Goal: Task Accomplishment & Management: Use online tool/utility

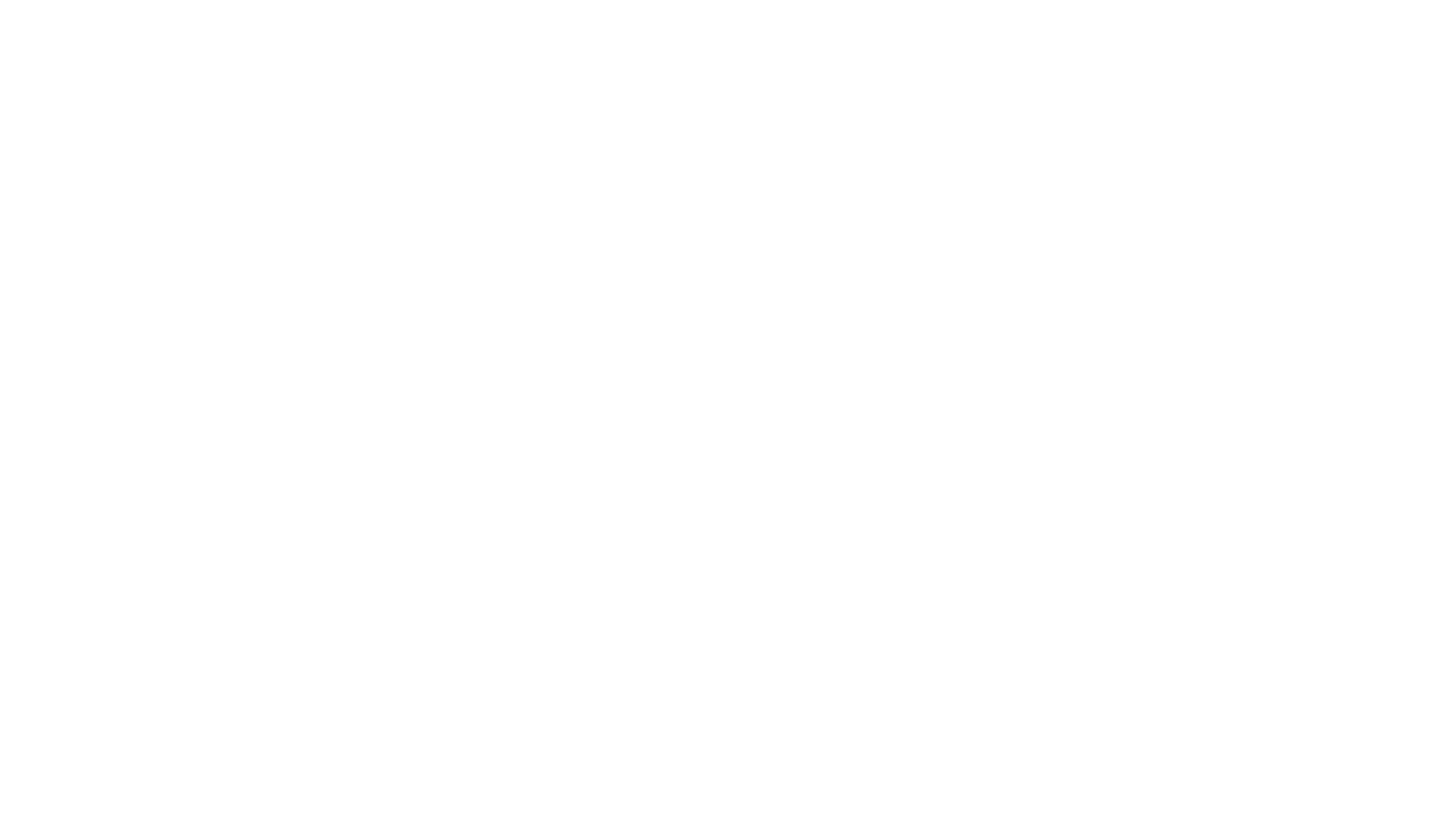
click at [1177, 161] on div at bounding box center [728, 410] width 1456 height 819
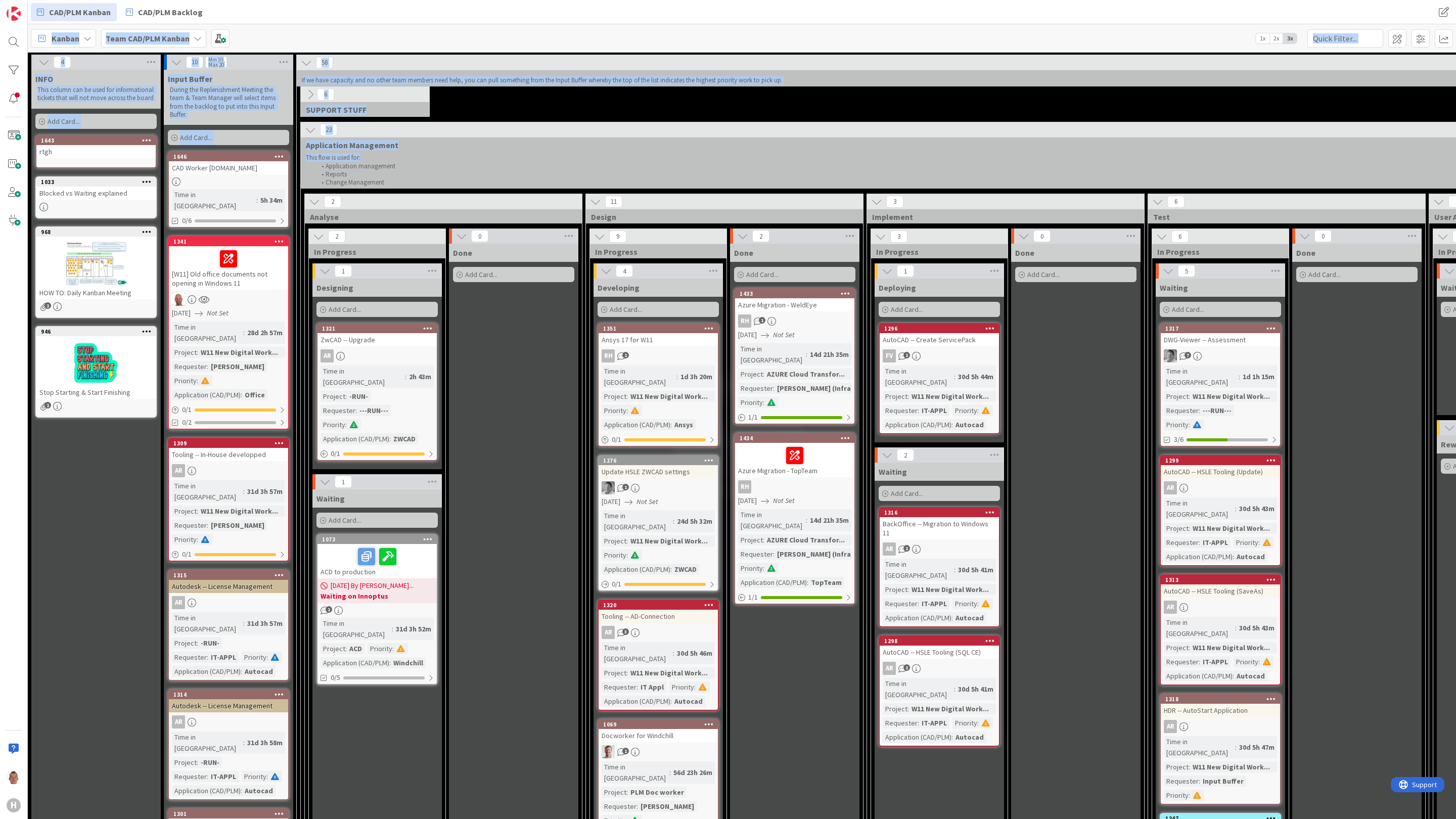
drag, startPoint x: 941, startPoint y: 15, endPoint x: 1082, endPoint y: 152, distance: 196.6
click at [1082, 152] on div "CAD/PLM Kanban CAD/PLM Backlog CAD/PLM Kanban CAD/PLM Backlog Kanban Team CAD/P…" at bounding box center [742, 410] width 1428 height 819
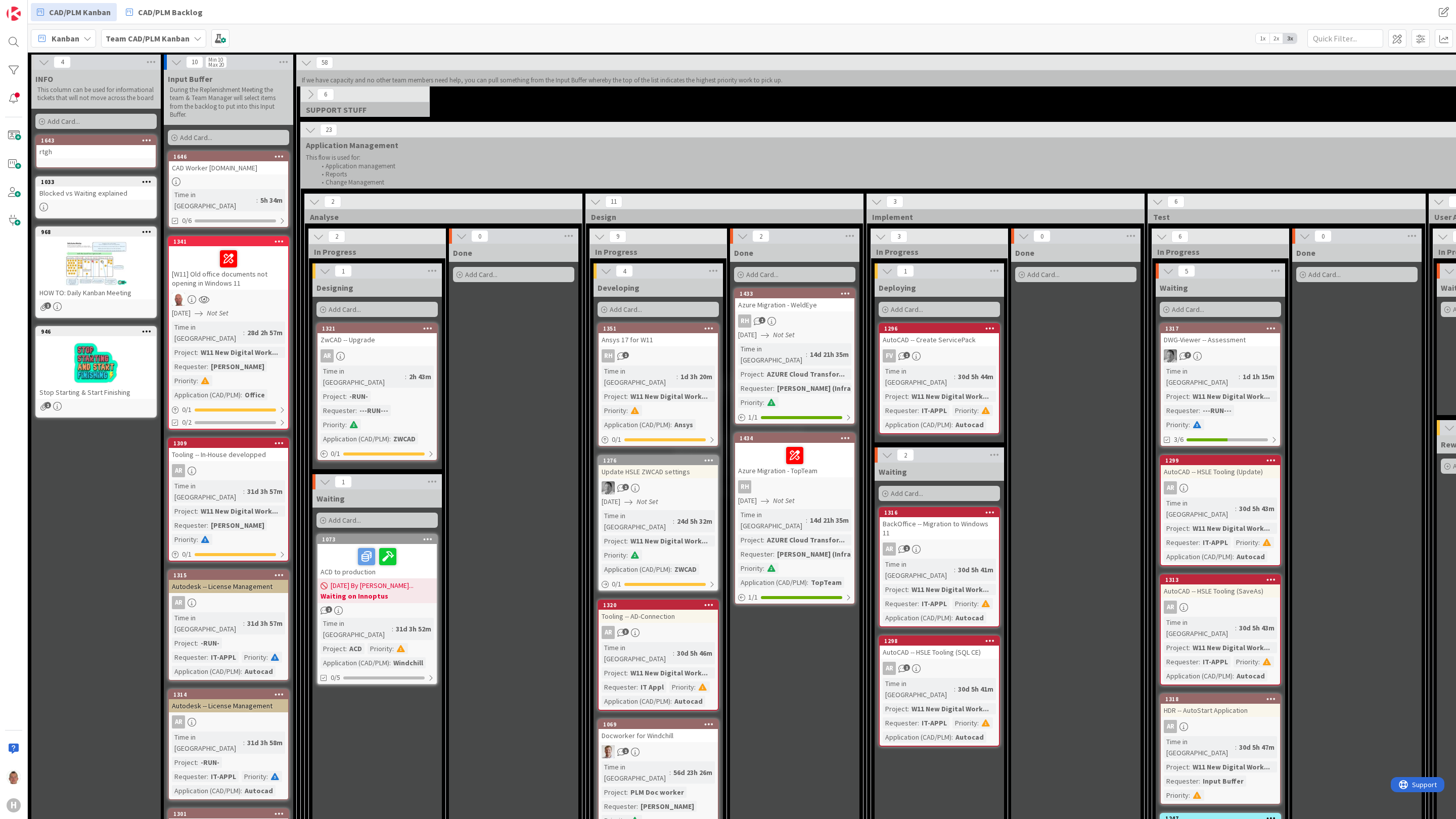
click at [862, 218] on div "Design" at bounding box center [724, 217] width 277 height 10
click at [890, 8] on div "CAD/PLM Kanban CAD/PLM Backlog CAD/PLM Kanban CAD/PLM Backlog" at bounding box center [742, 12] width 1428 height 24
click at [2, 287] on div "H" at bounding box center [14, 410] width 28 height 819
click at [388, 10] on div "CAD/PLM Kanban CAD/PLM Backlog" at bounding box center [423, 12] width 786 height 18
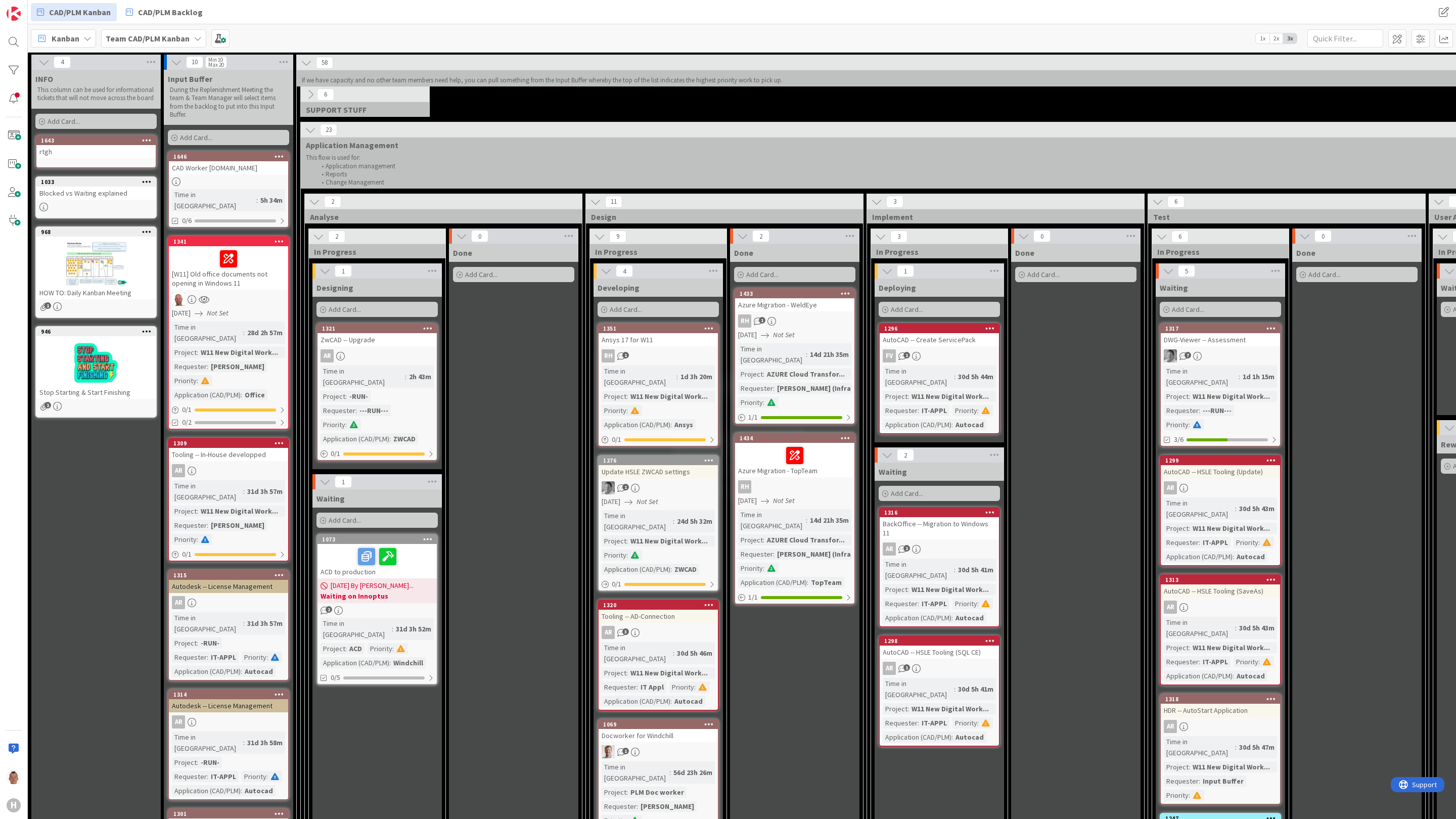
click at [388, 10] on div "CAD/PLM Kanban CAD/PLM Backlog" at bounding box center [423, 12] width 786 height 18
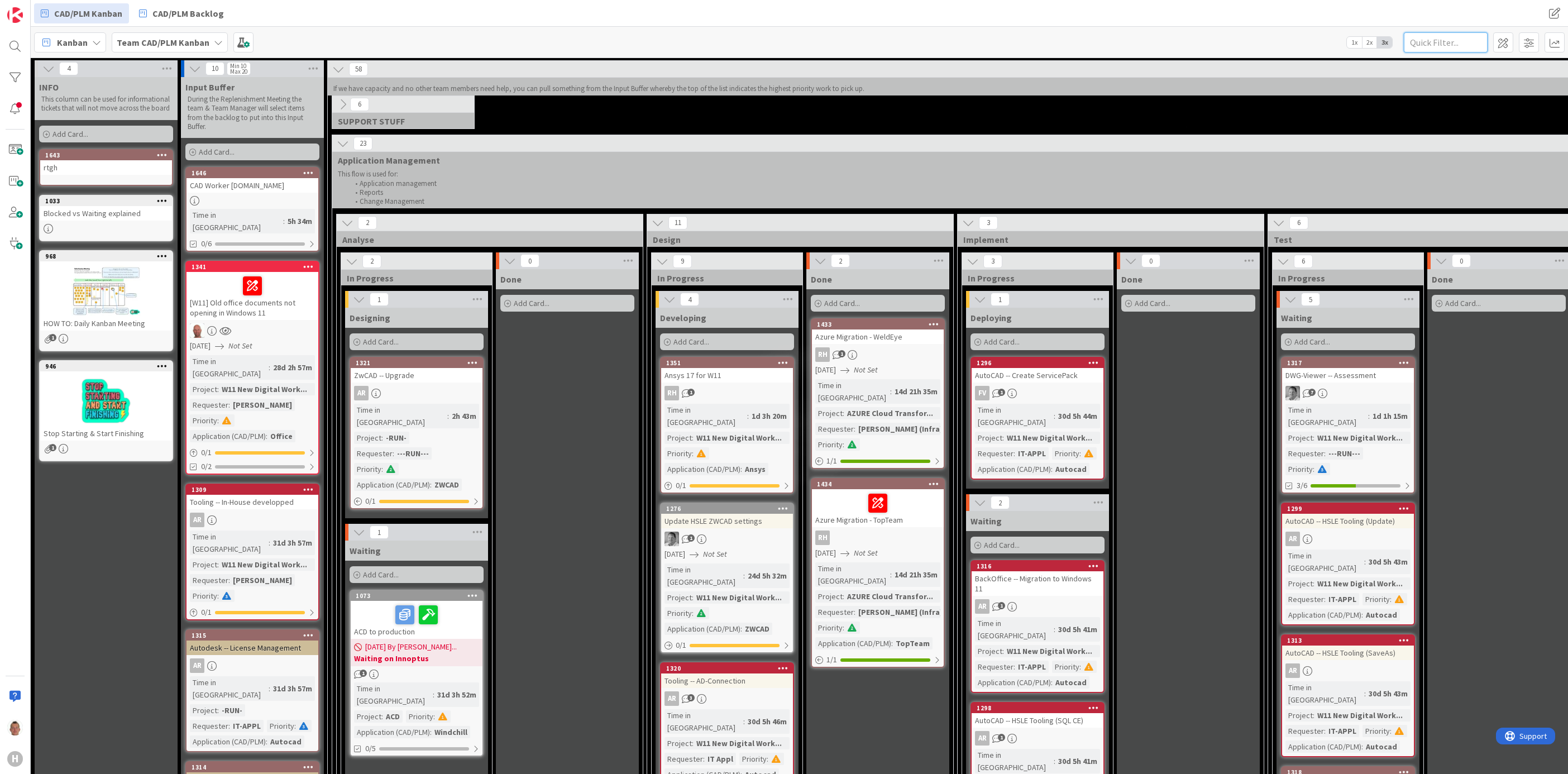
click at [1452, 37] on input "text" at bounding box center [1445, 42] width 84 height 20
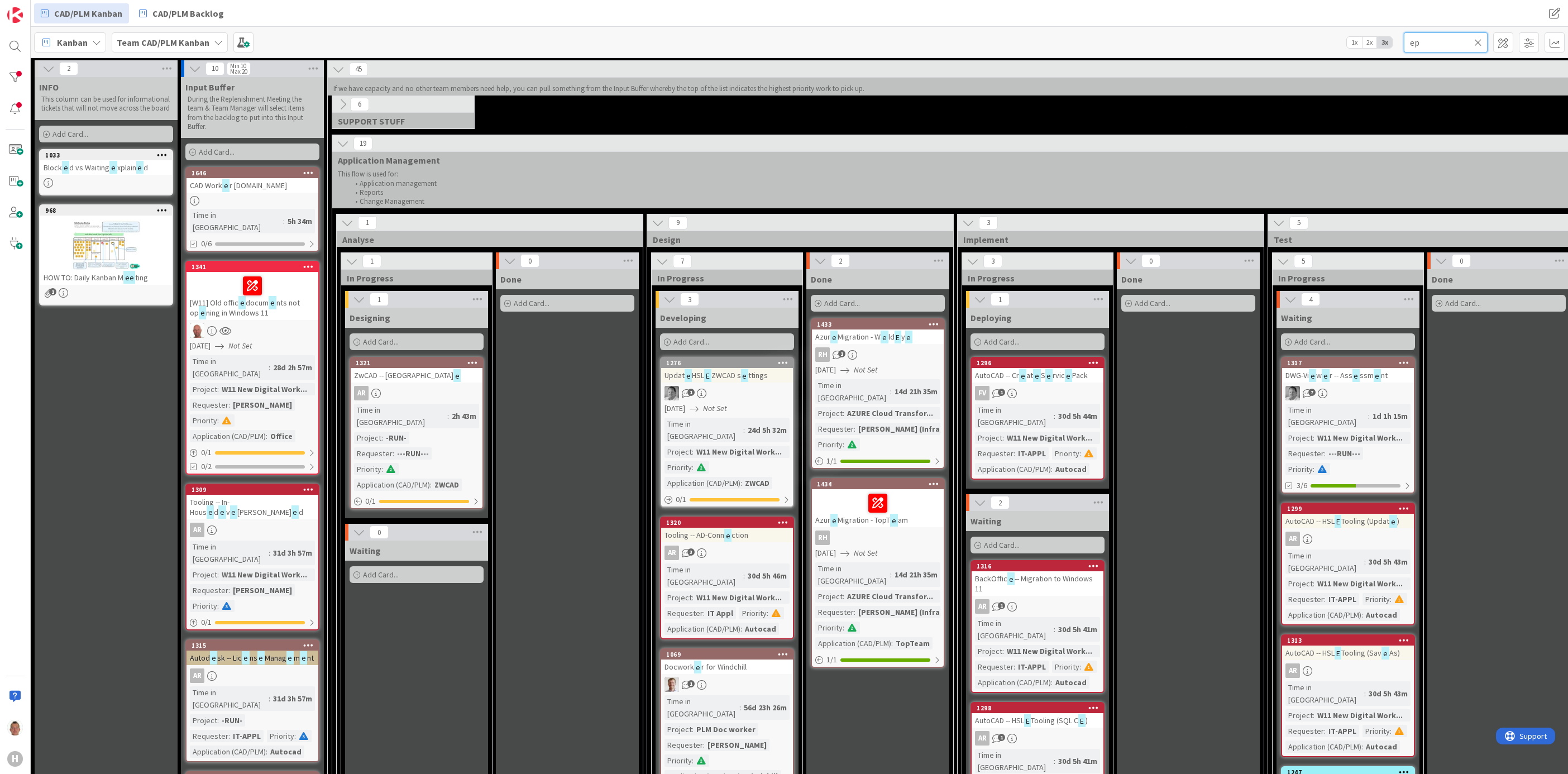
type input "e"
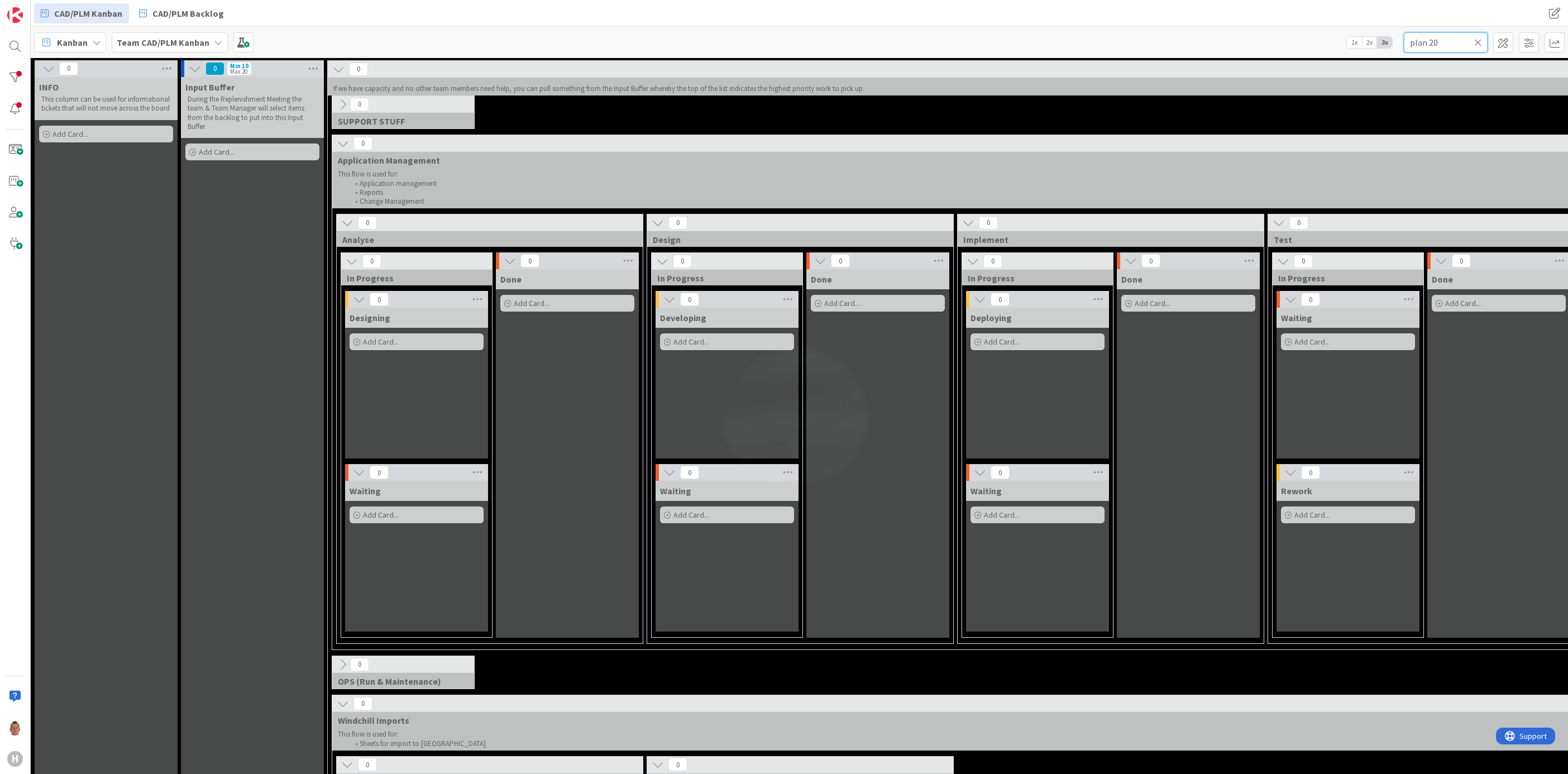
type input "plan 20"
click at [149, 17] on link "CAD/PLM Backlog" at bounding box center [182, 13] width 99 height 20
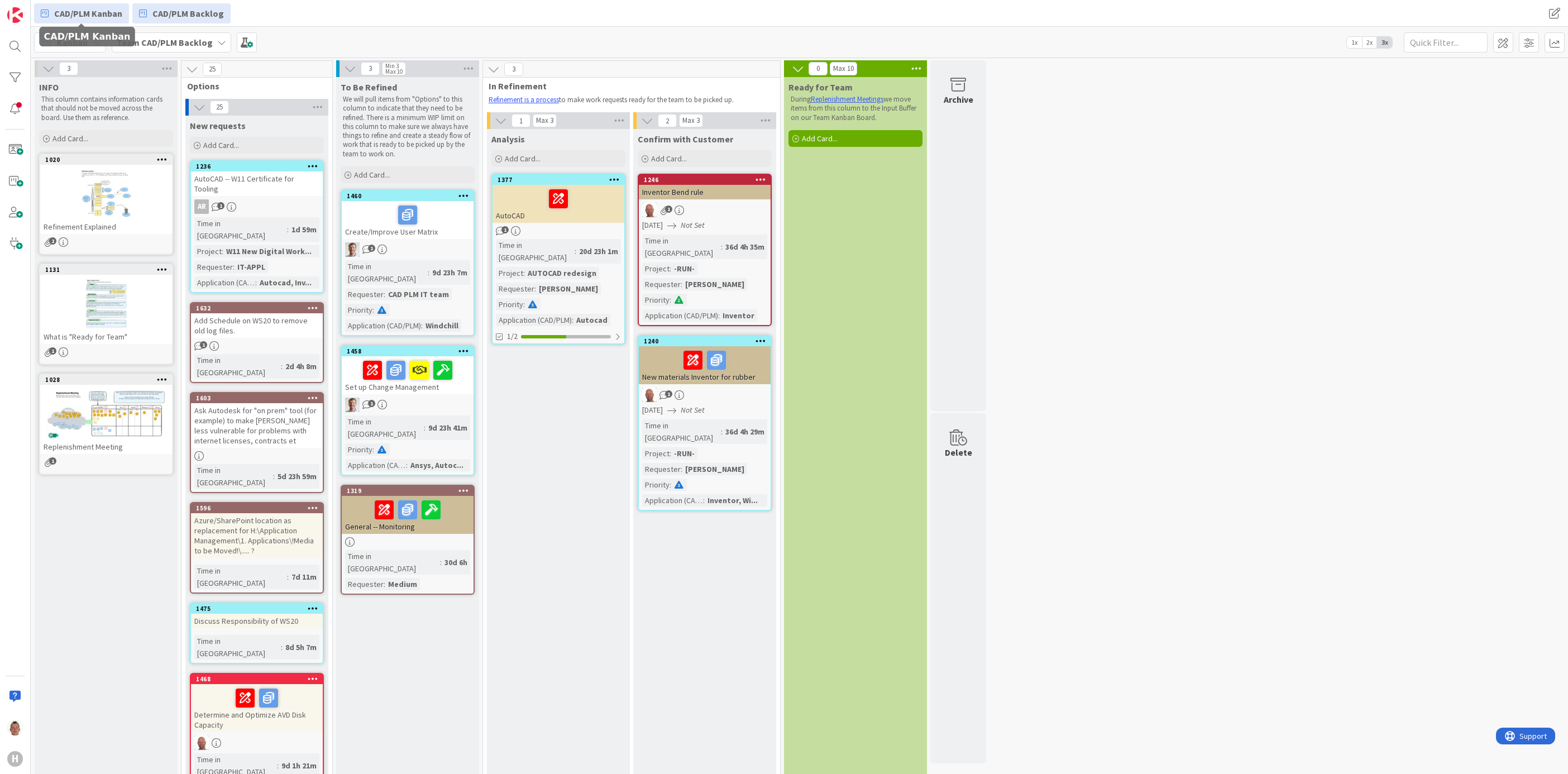
click at [70, 8] on span "CAD/PLM Kanban" at bounding box center [88, 13] width 68 height 13
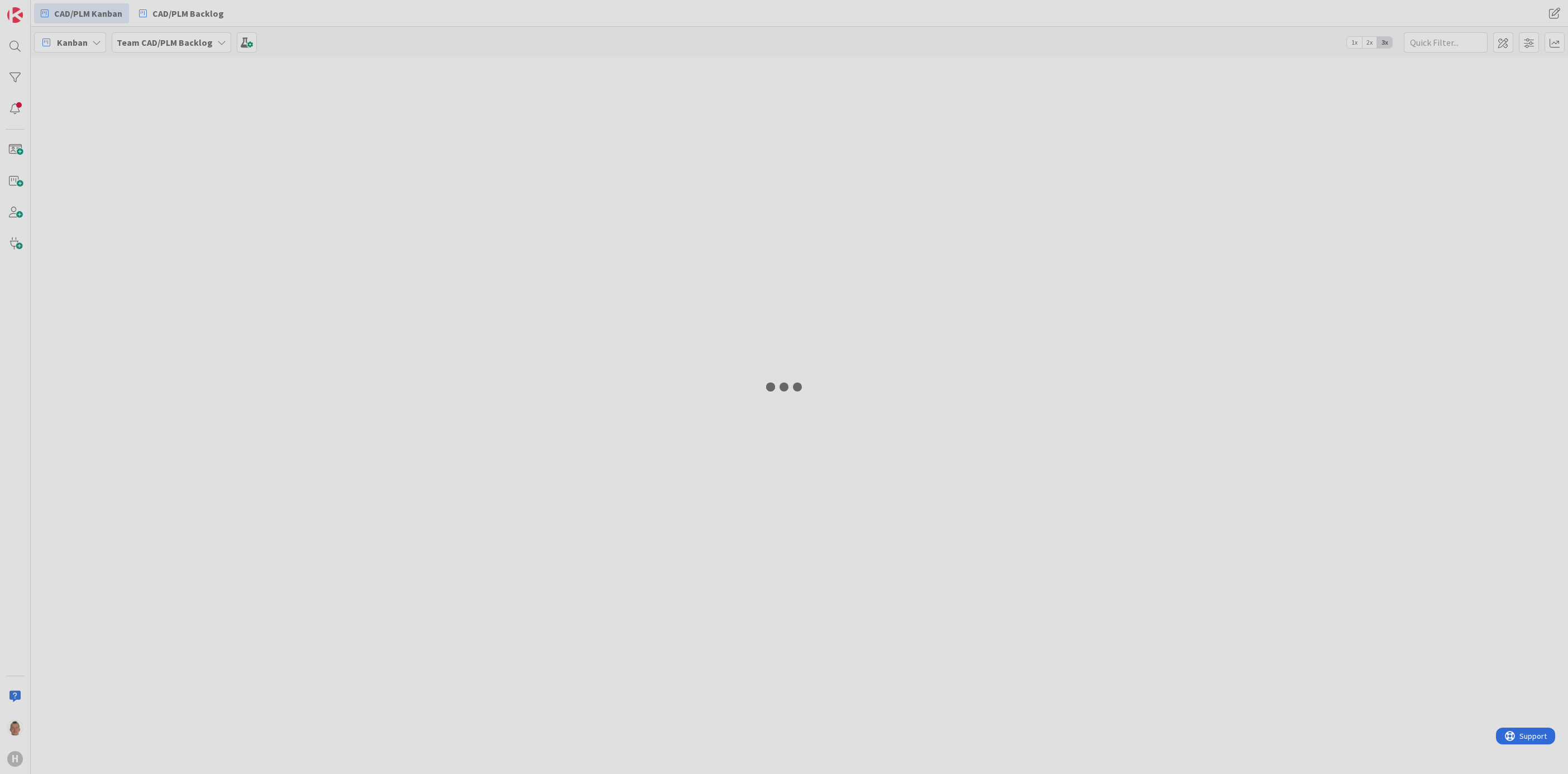
type input "plan 20"
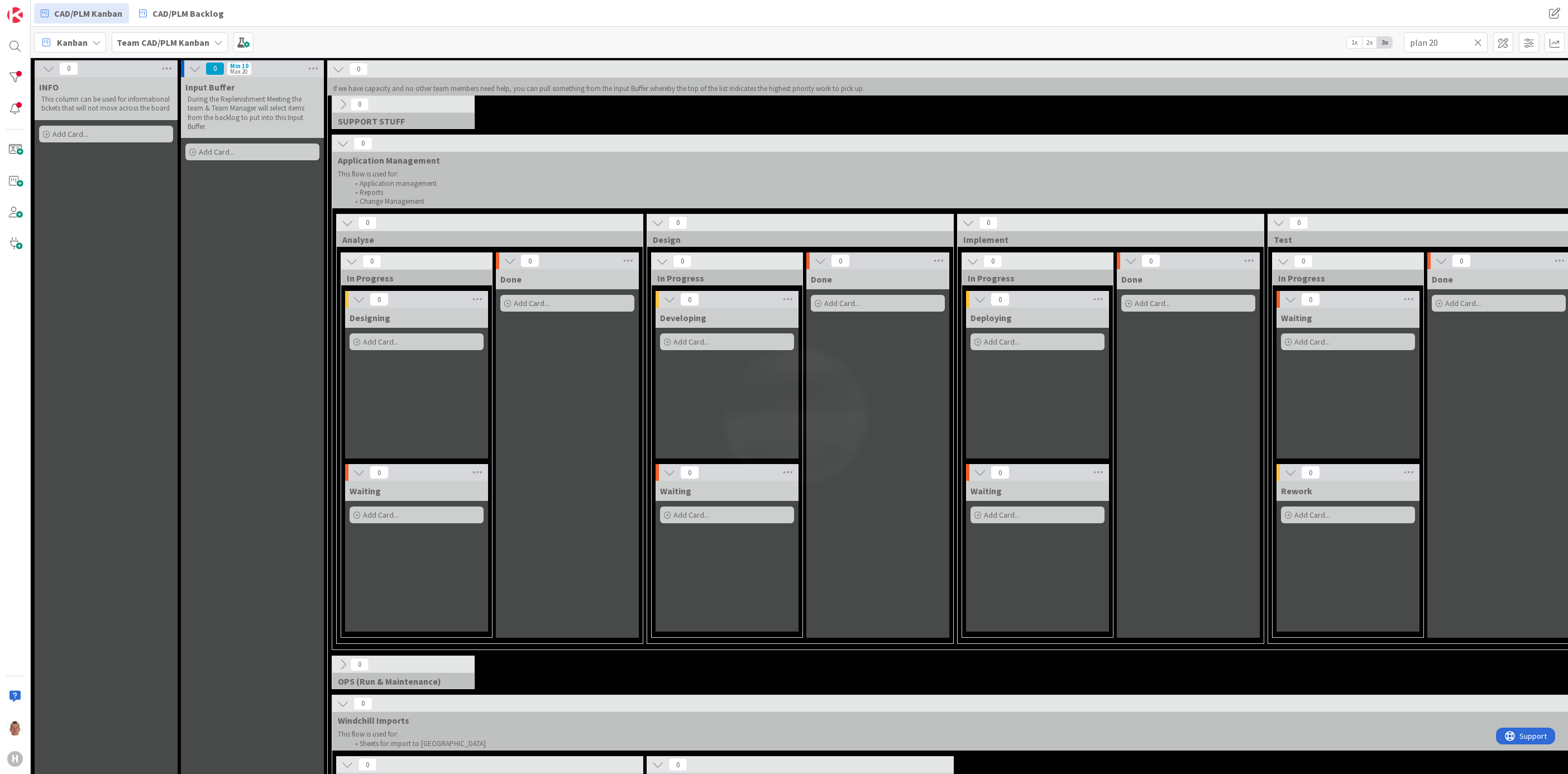
click at [1476, 44] on icon at bounding box center [1478, 42] width 8 height 10
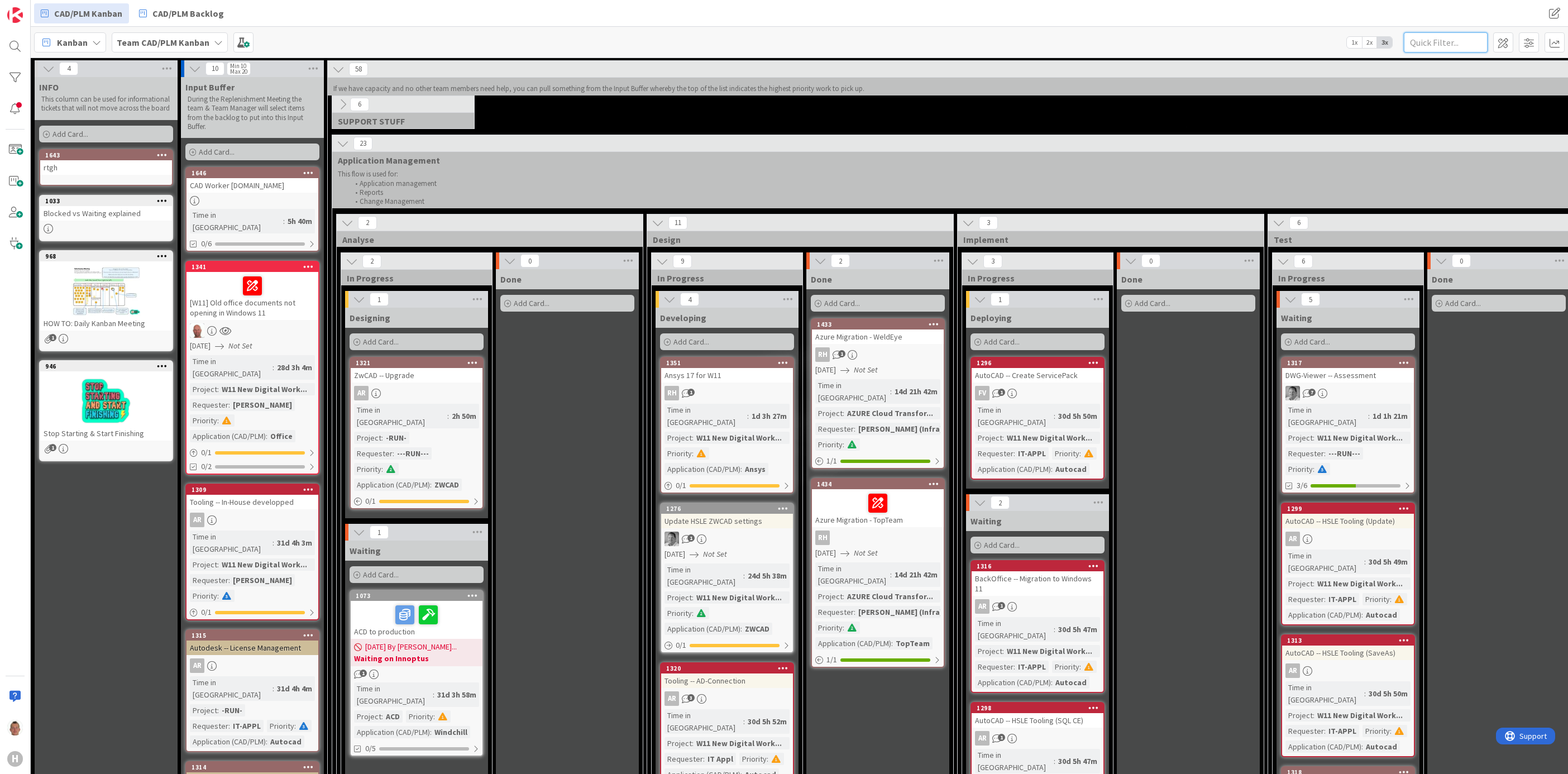
click at [1440, 45] on input "text" at bounding box center [1445, 42] width 84 height 20
type input "plan"
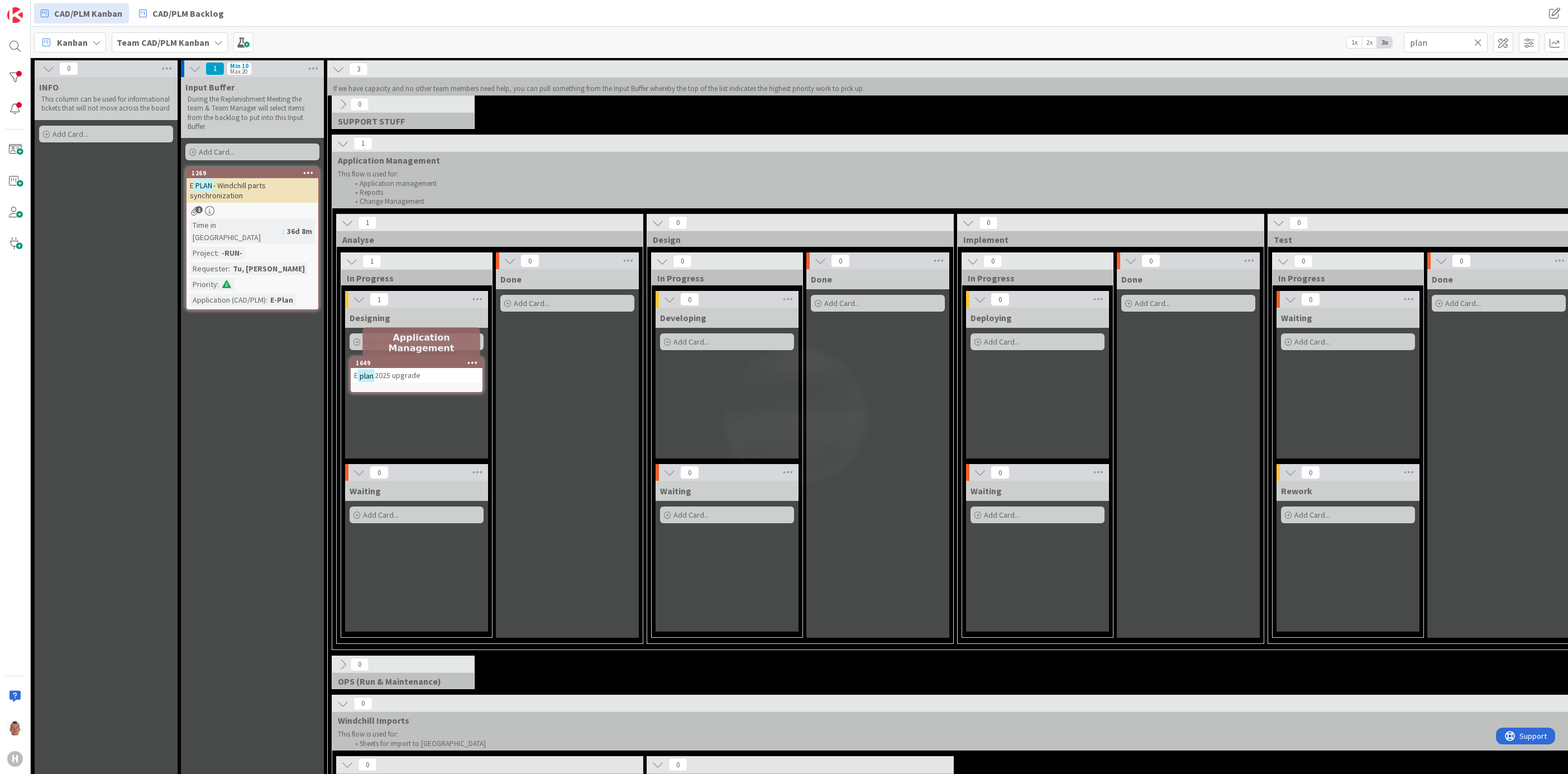
click at [389, 362] on div "1649" at bounding box center [419, 363] width 127 height 8
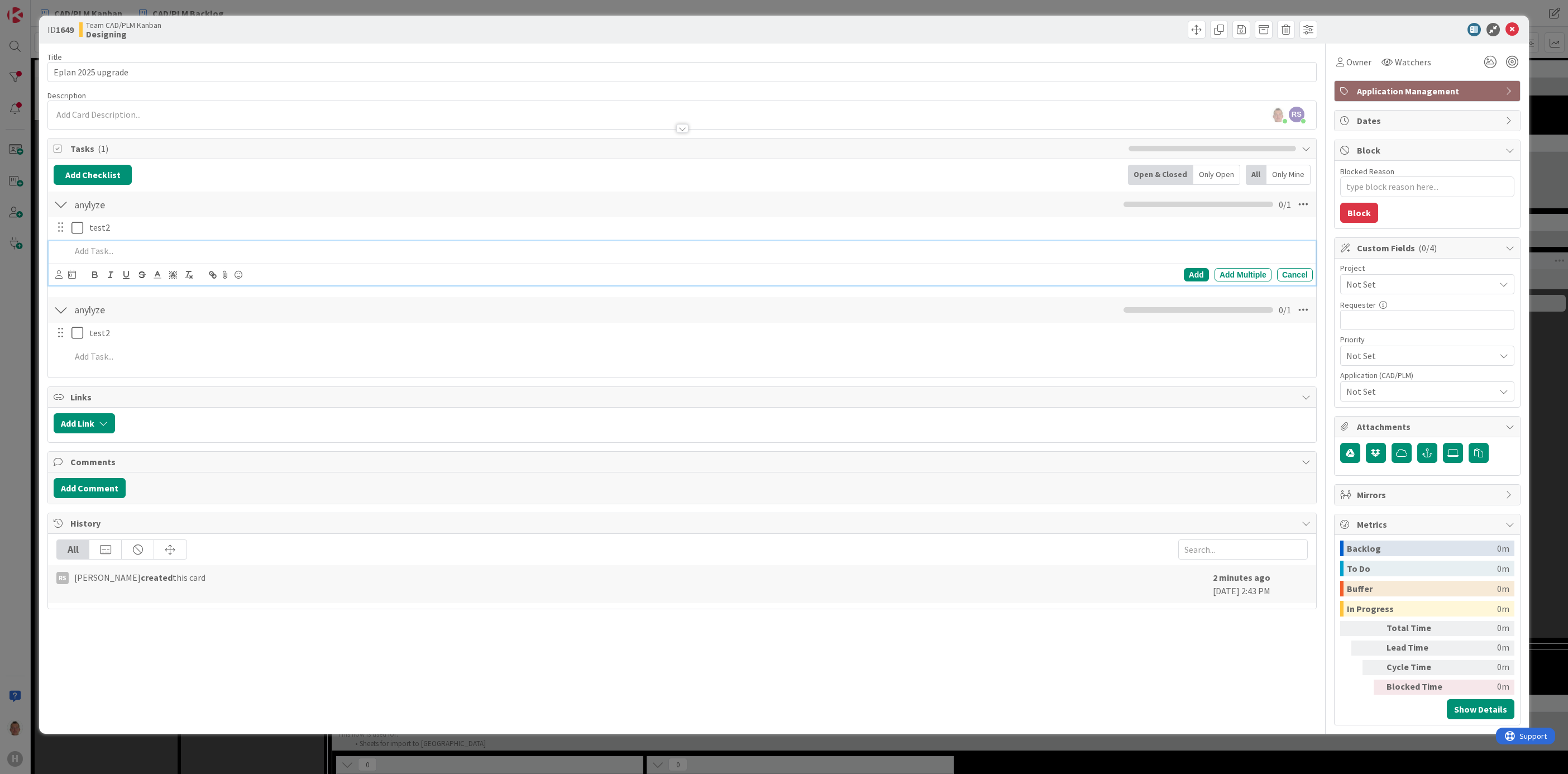
type textarea "x"
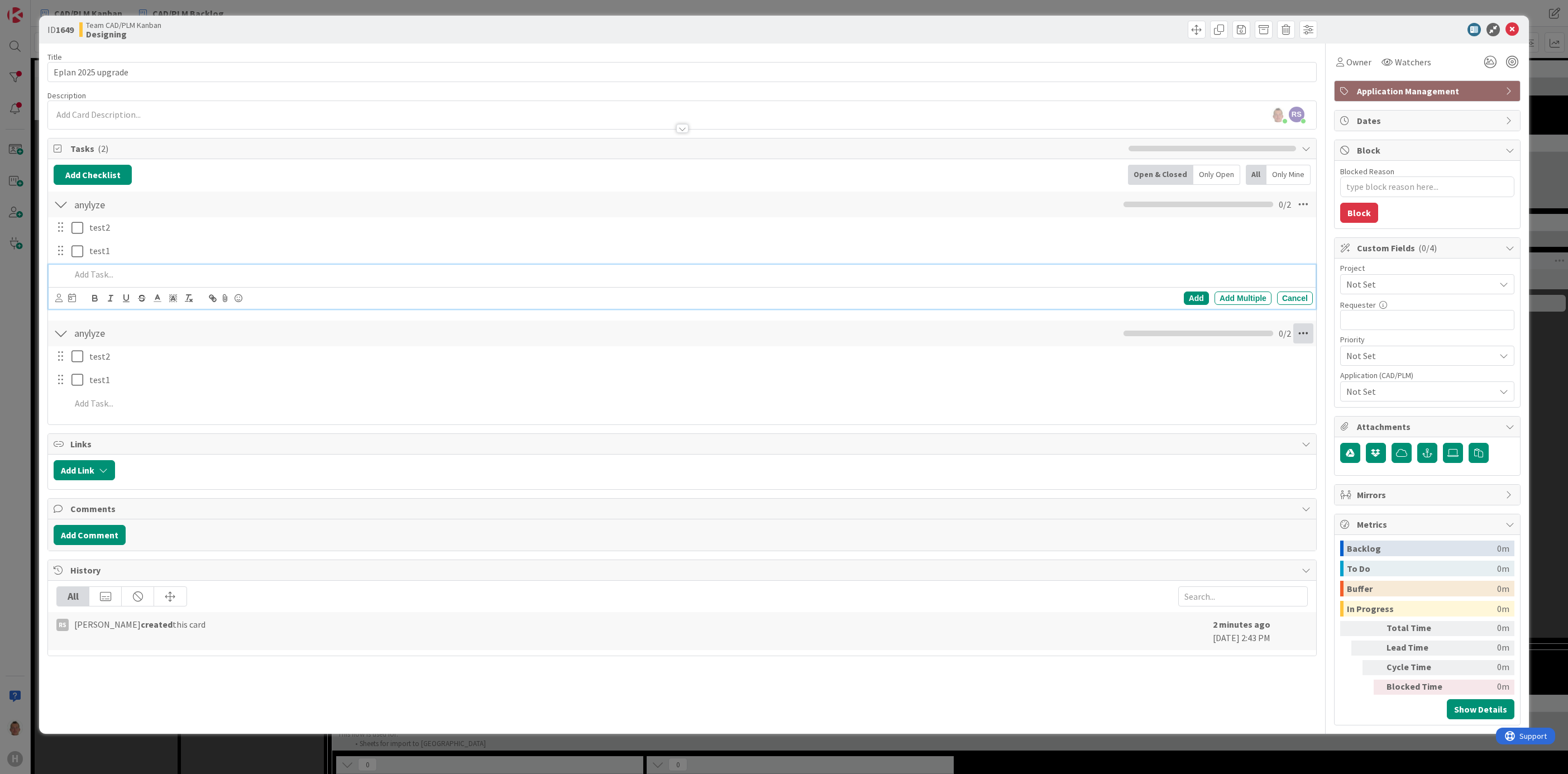
click at [1307, 214] on icon at bounding box center [1303, 204] width 20 height 20
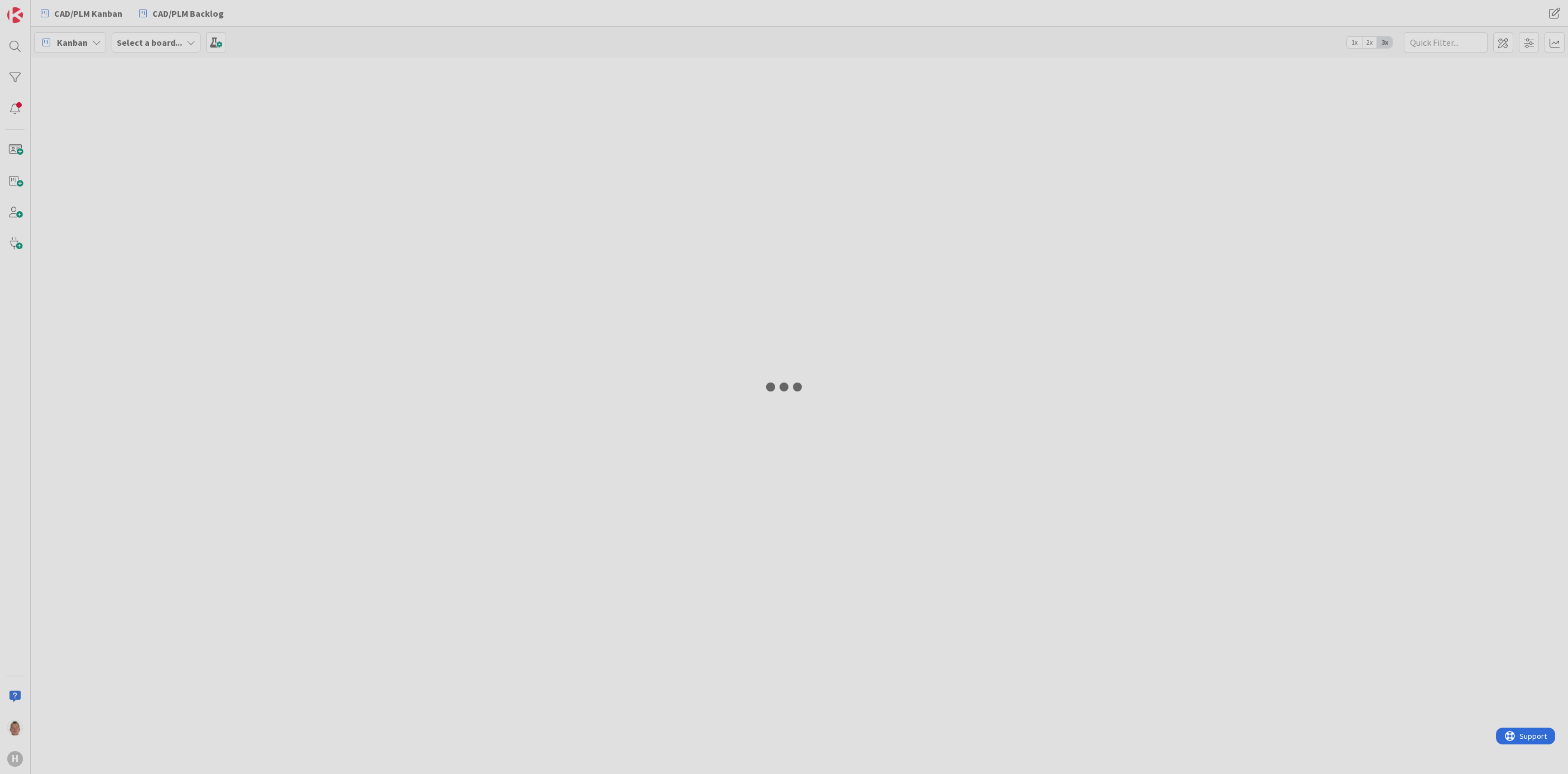
type input "plan"
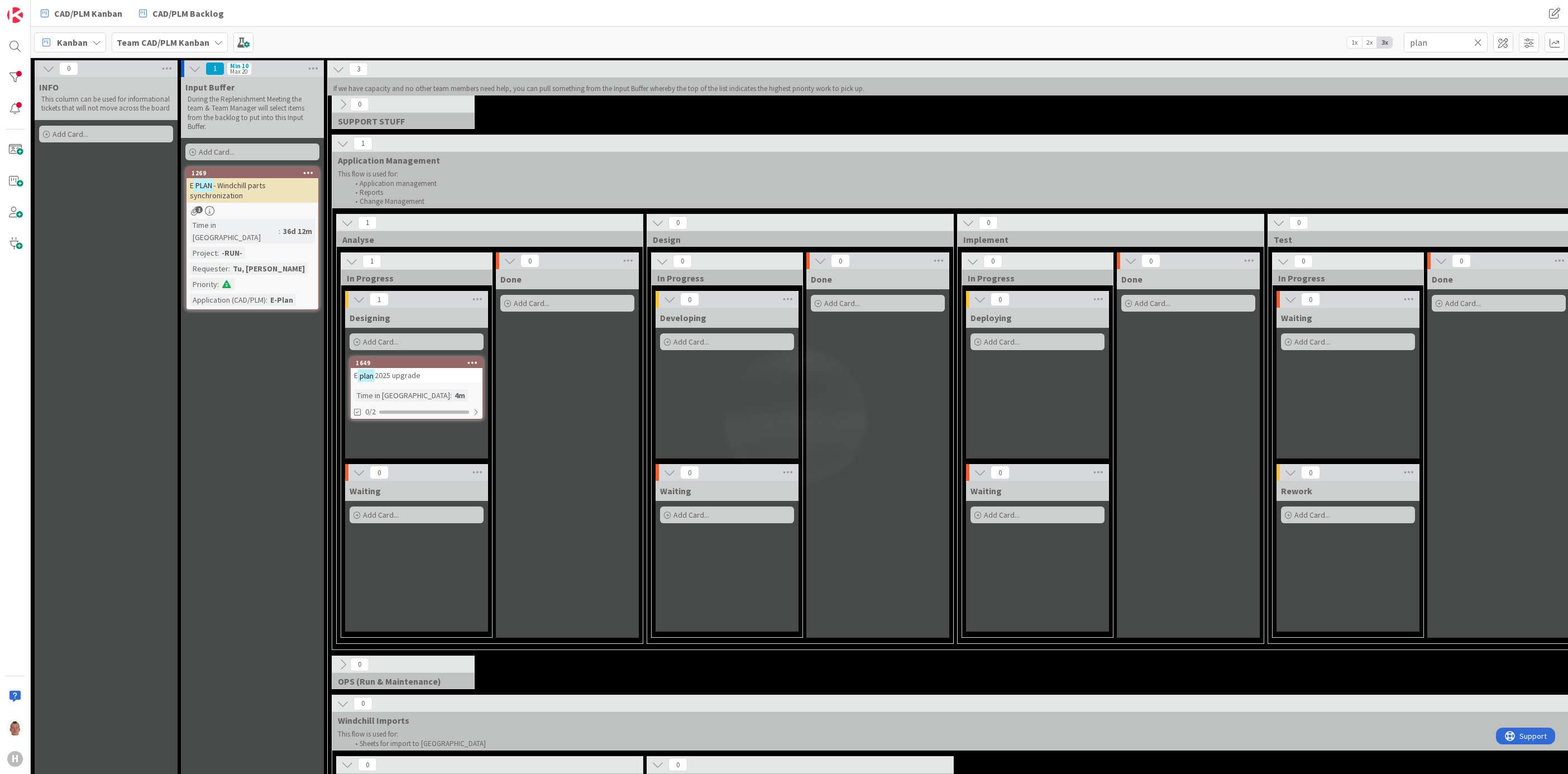
click at [444, 380] on div "E plan 2025 upgrade" at bounding box center [416, 375] width 132 height 15
click at [429, 360] on div "1649" at bounding box center [419, 363] width 127 height 8
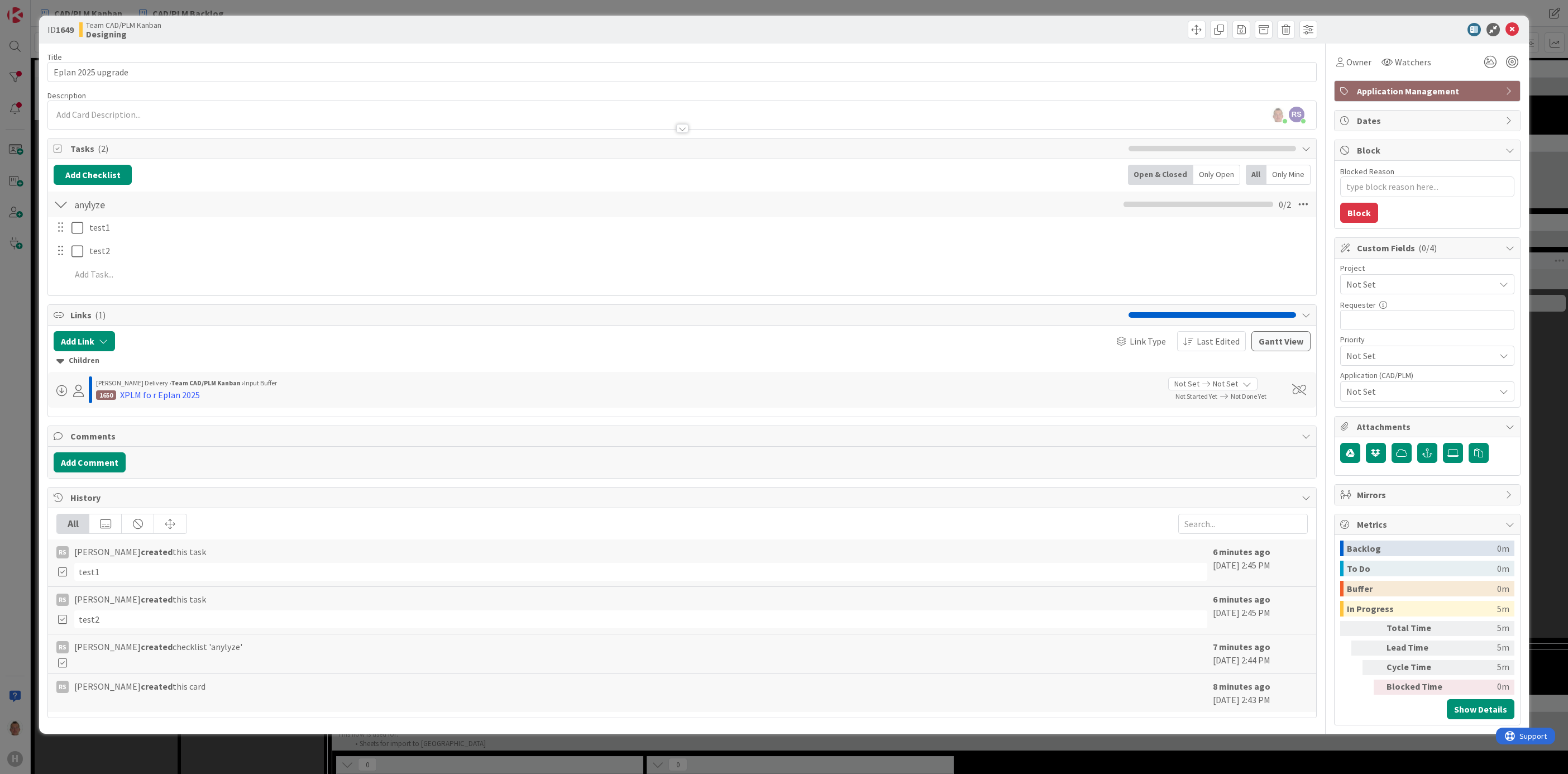
type textarea "x"
type input "Enginer"
type textarea "x"
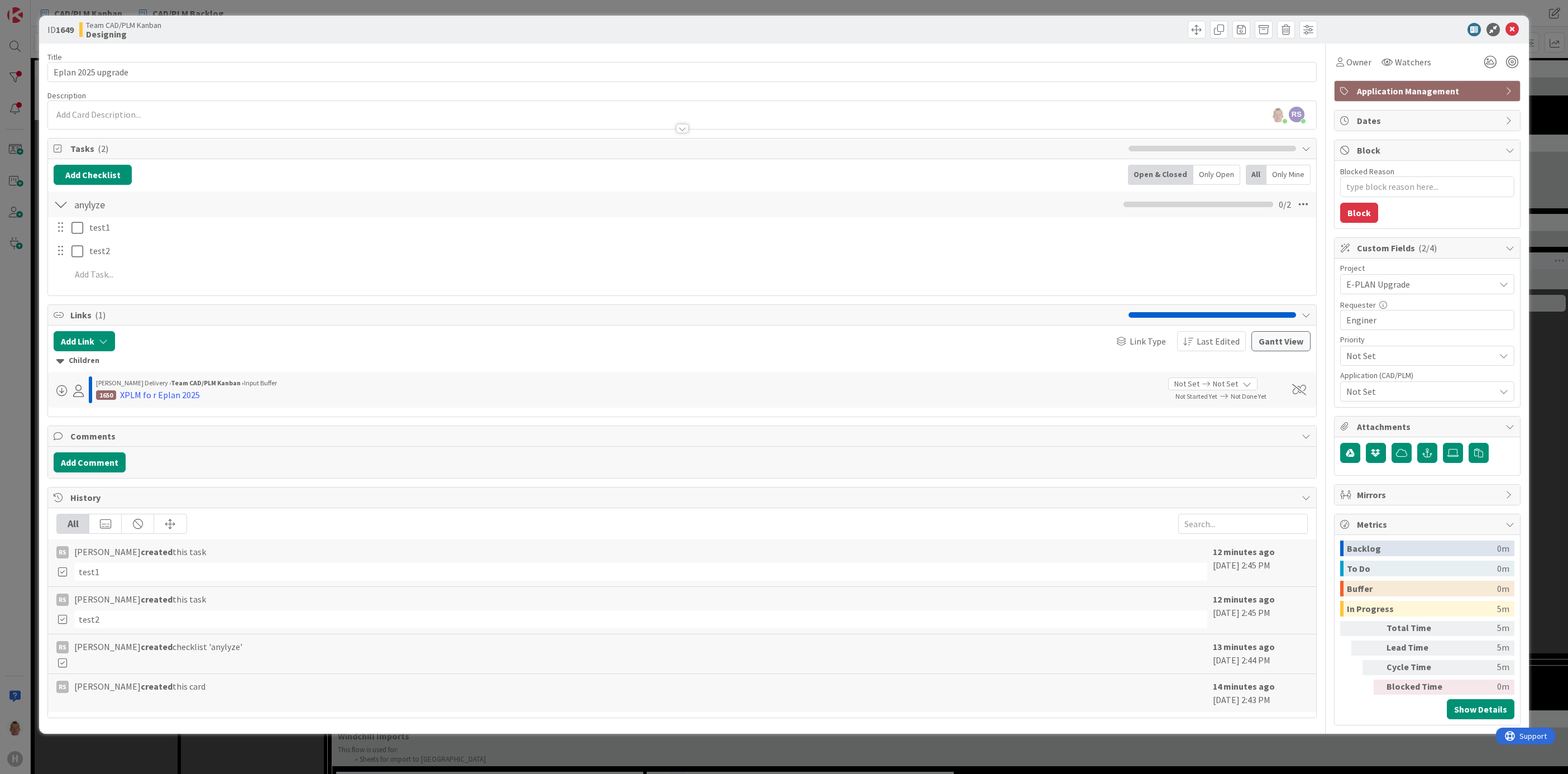
type input "Engineering IT"
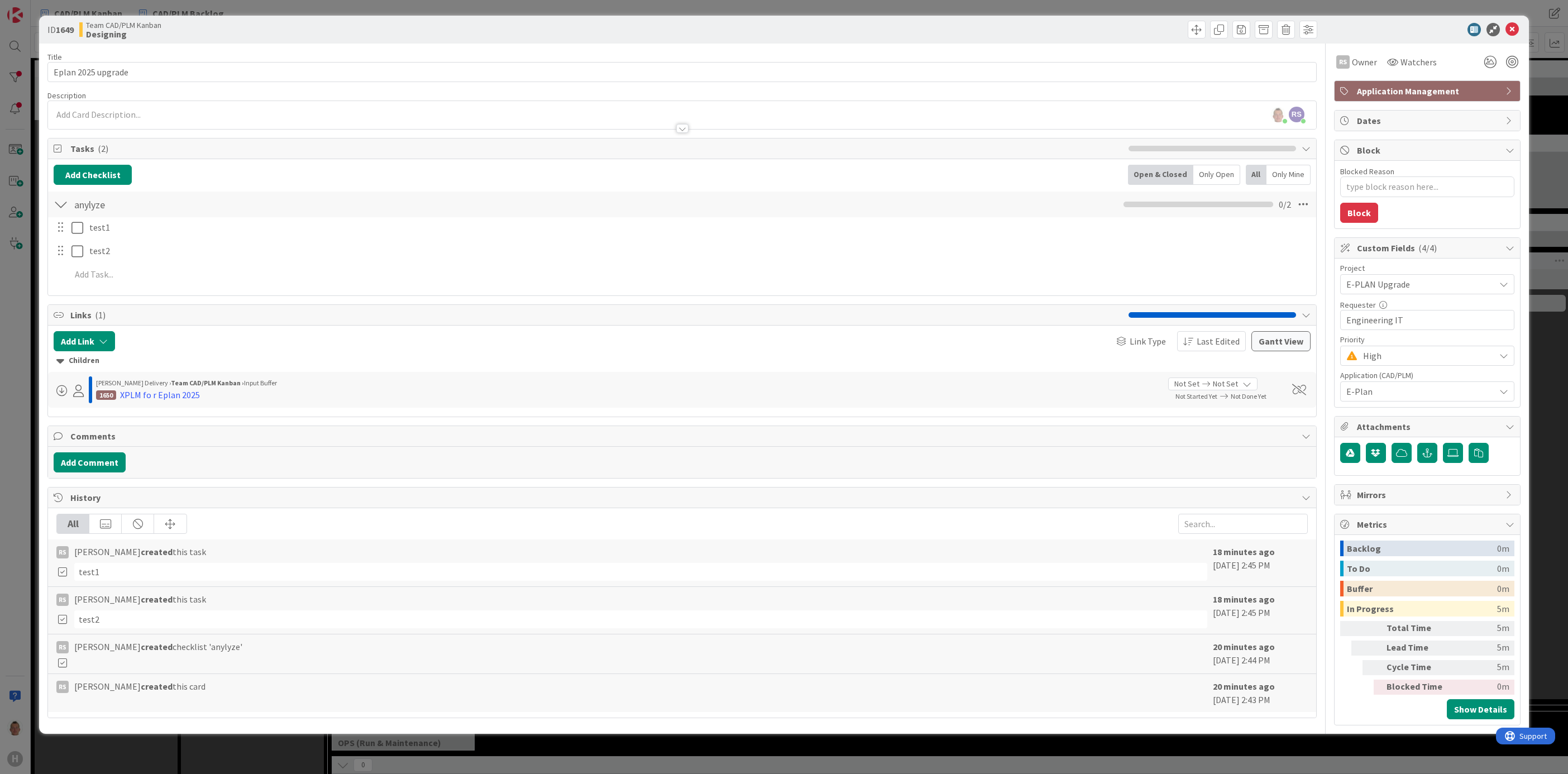
type textarea "x"
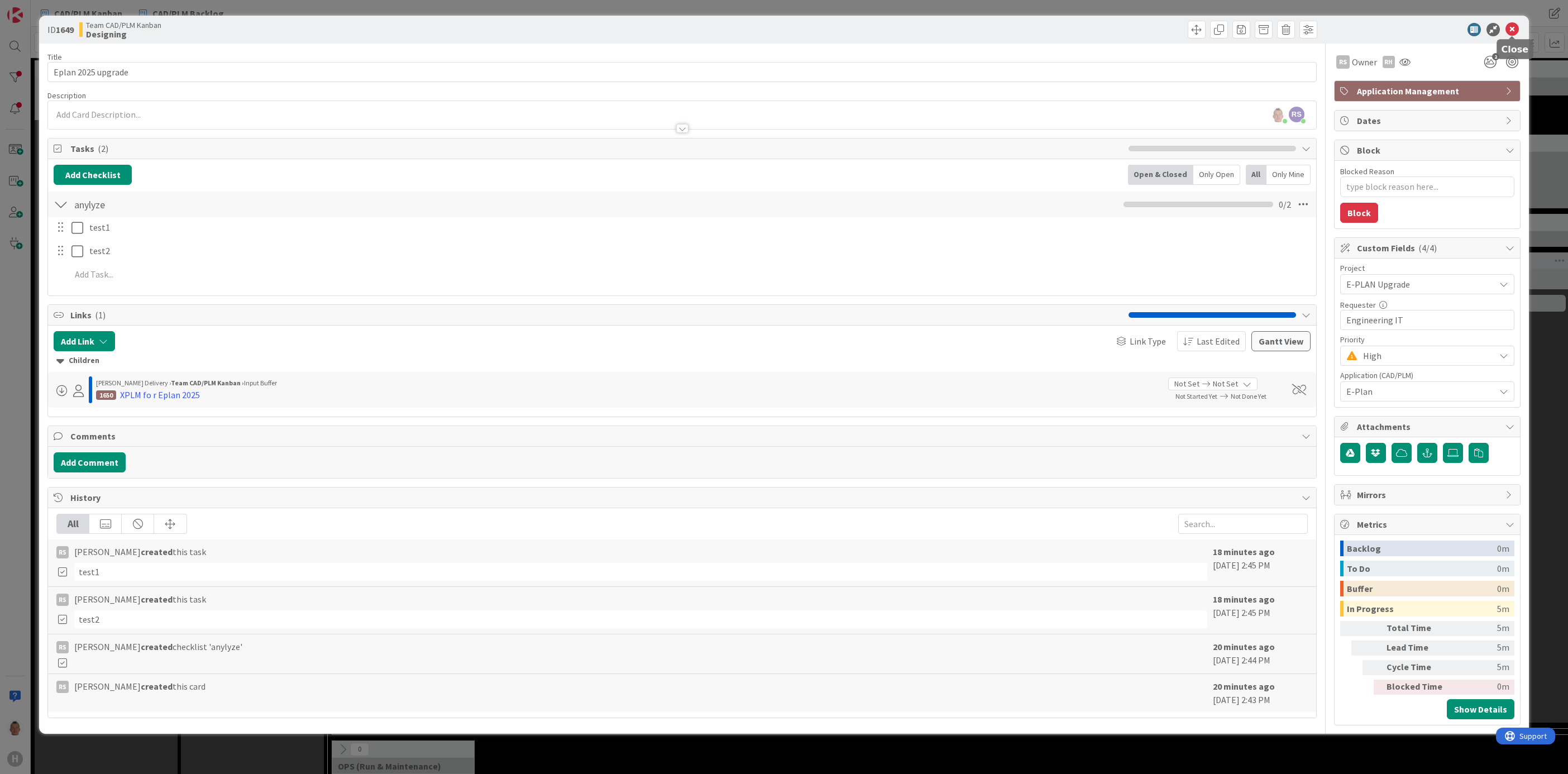
click at [1509, 31] on icon at bounding box center [1511, 29] width 13 height 13
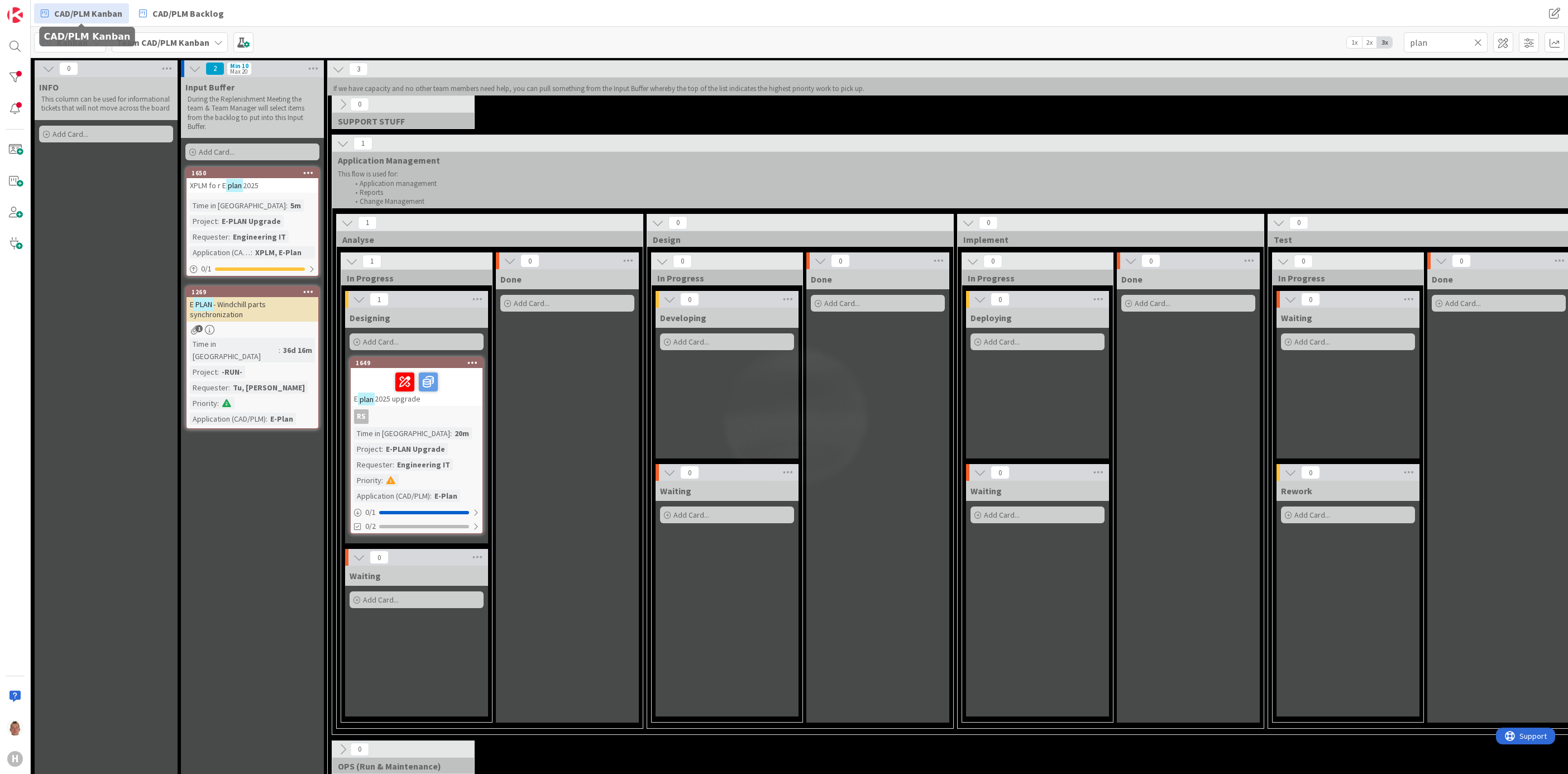
click at [101, 13] on span "CAD/PLM Kanban" at bounding box center [88, 13] width 68 height 13
click at [310, 17] on div "CAD/PLM Kanban CAD/PLM Backlog" at bounding box center [457, 13] width 848 height 20
click at [92, 41] on icon at bounding box center [97, 42] width 9 height 9
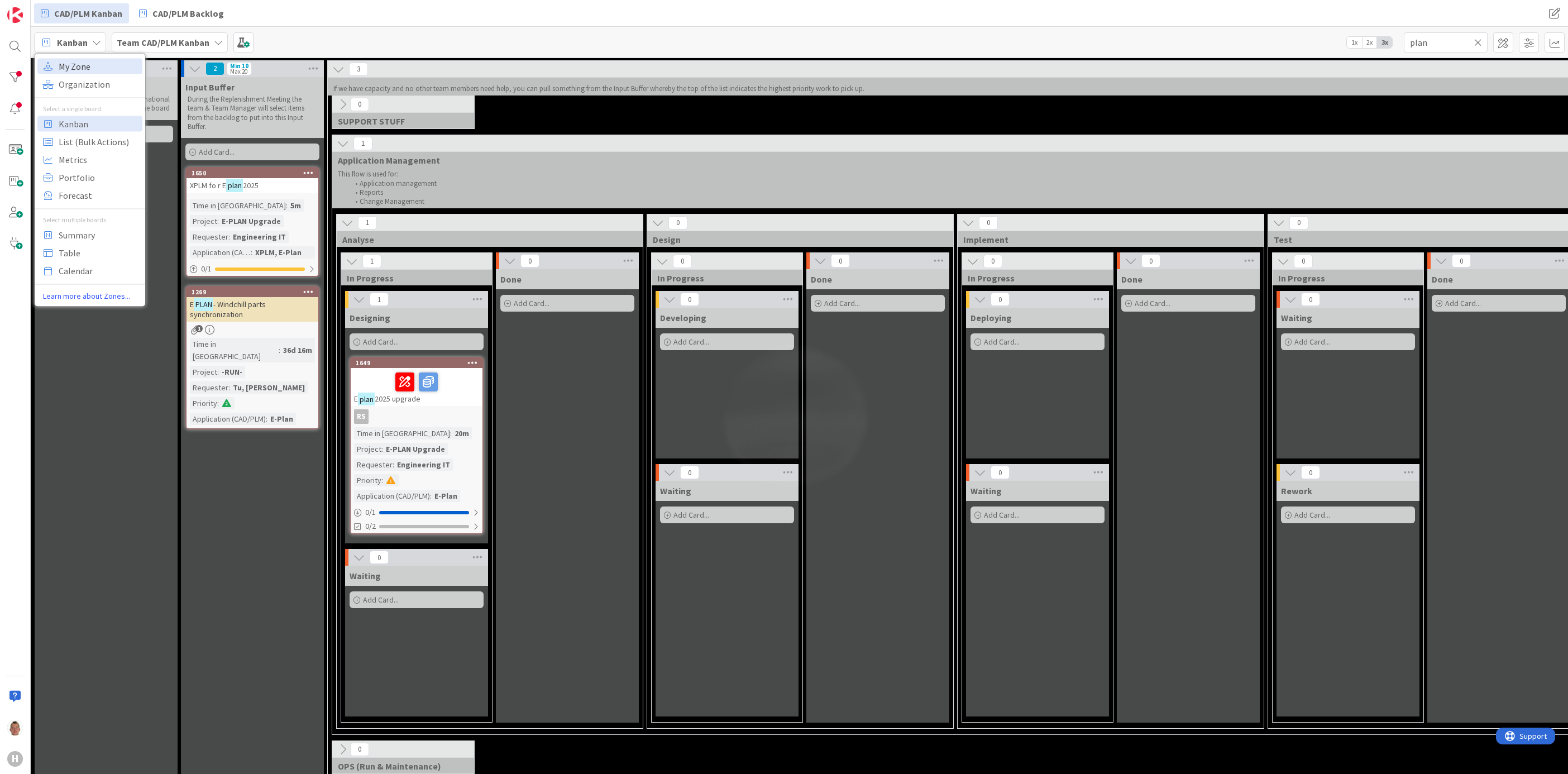
click at [92, 68] on span "My Zone" at bounding box center [99, 66] width 80 height 17
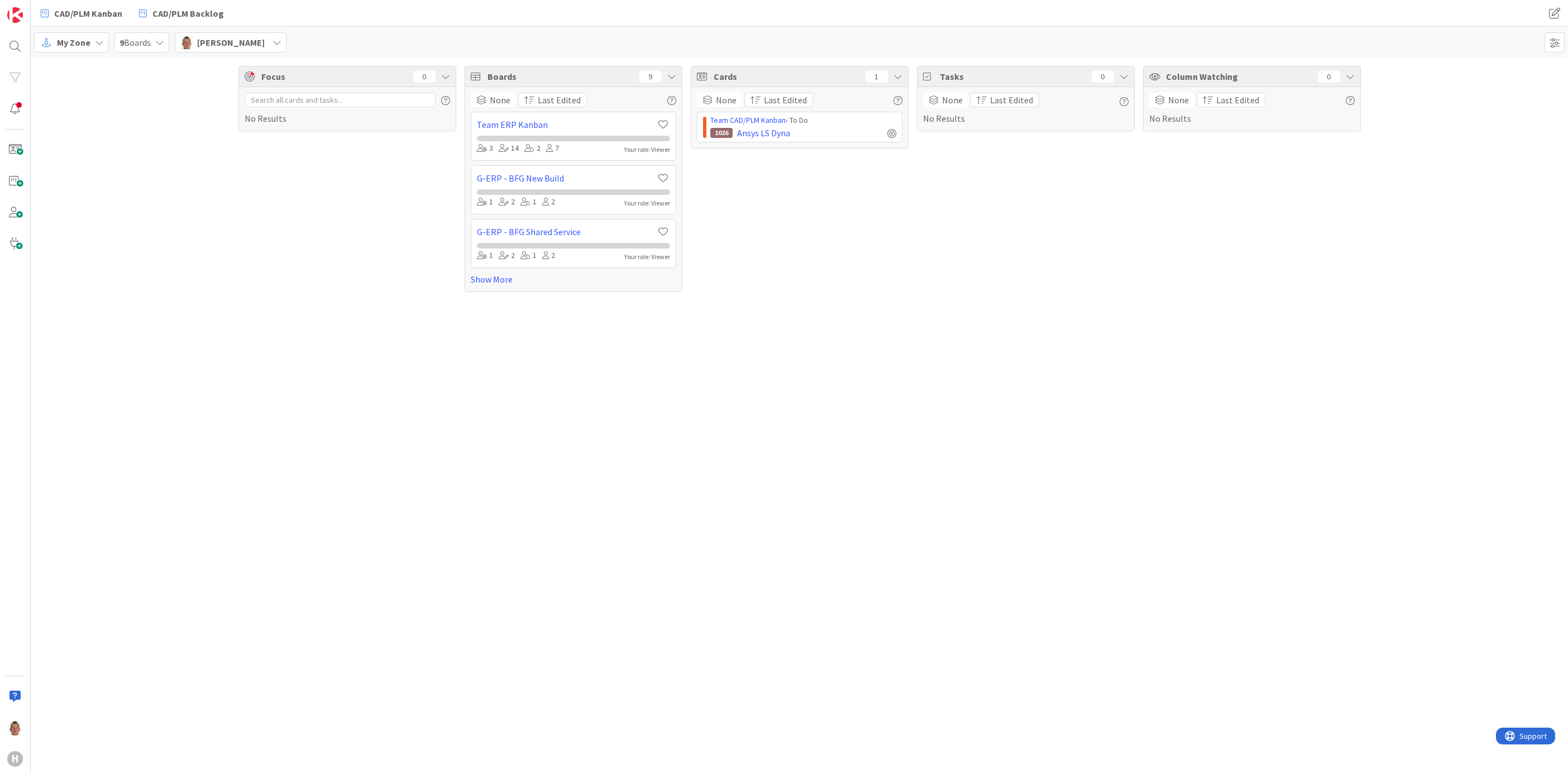
click at [84, 42] on span "My Zone" at bounding box center [73, 42] width 33 height 13
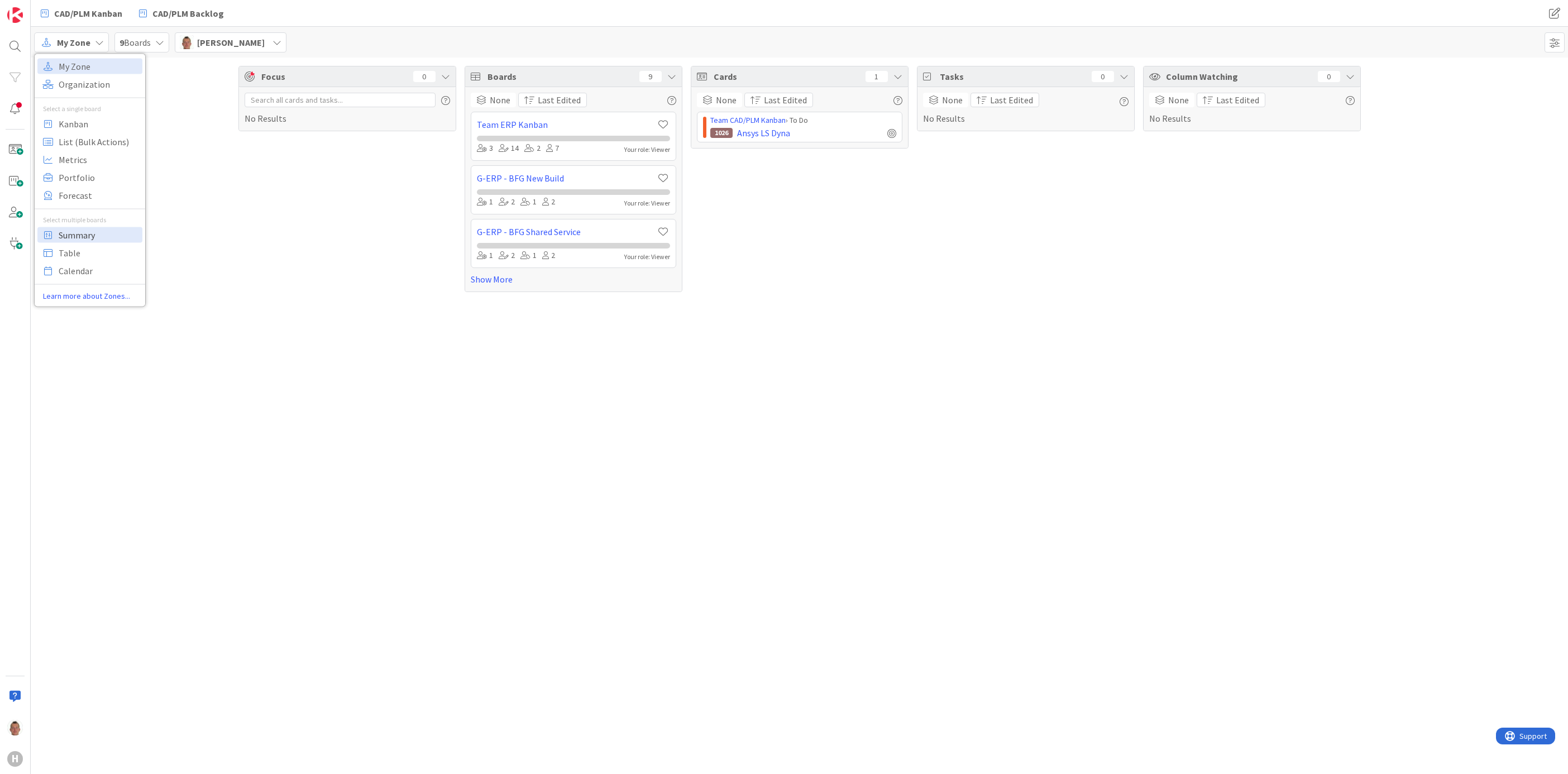
click at [98, 233] on span "Summary" at bounding box center [99, 235] width 80 height 17
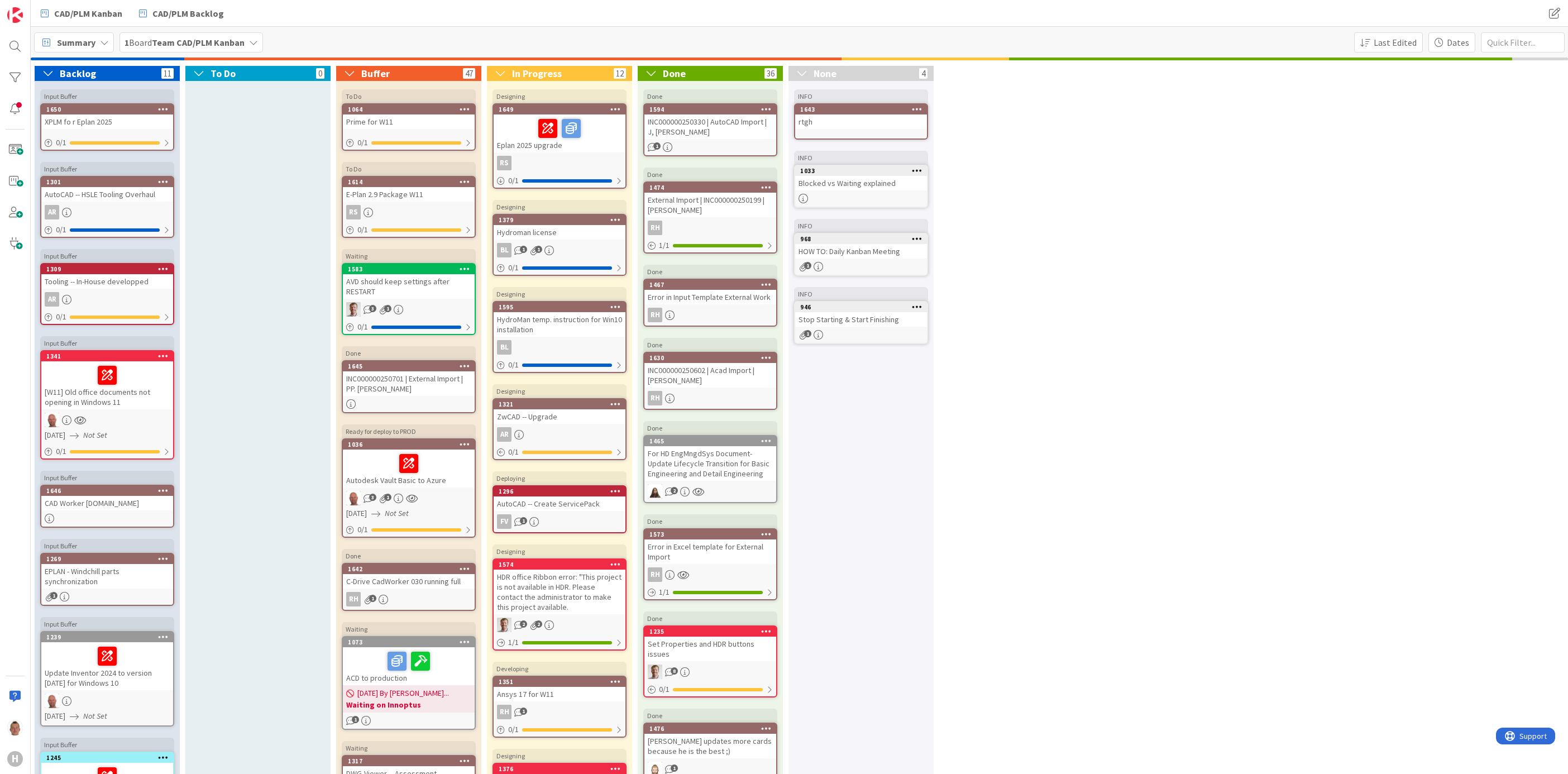
click at [91, 39] on span "Summary" at bounding box center [76, 42] width 39 height 13
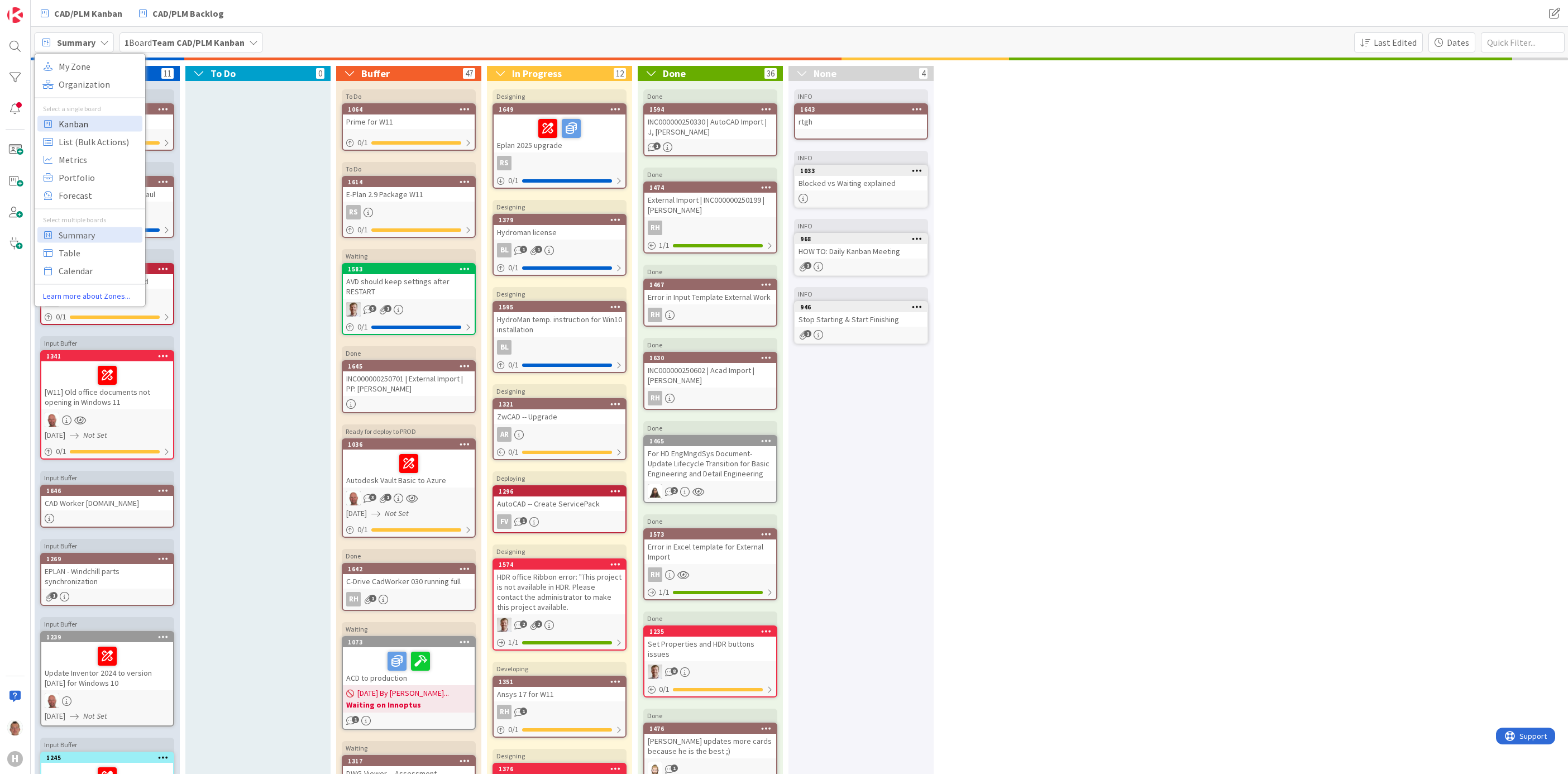
click at [82, 119] on span "Kanban" at bounding box center [99, 123] width 80 height 17
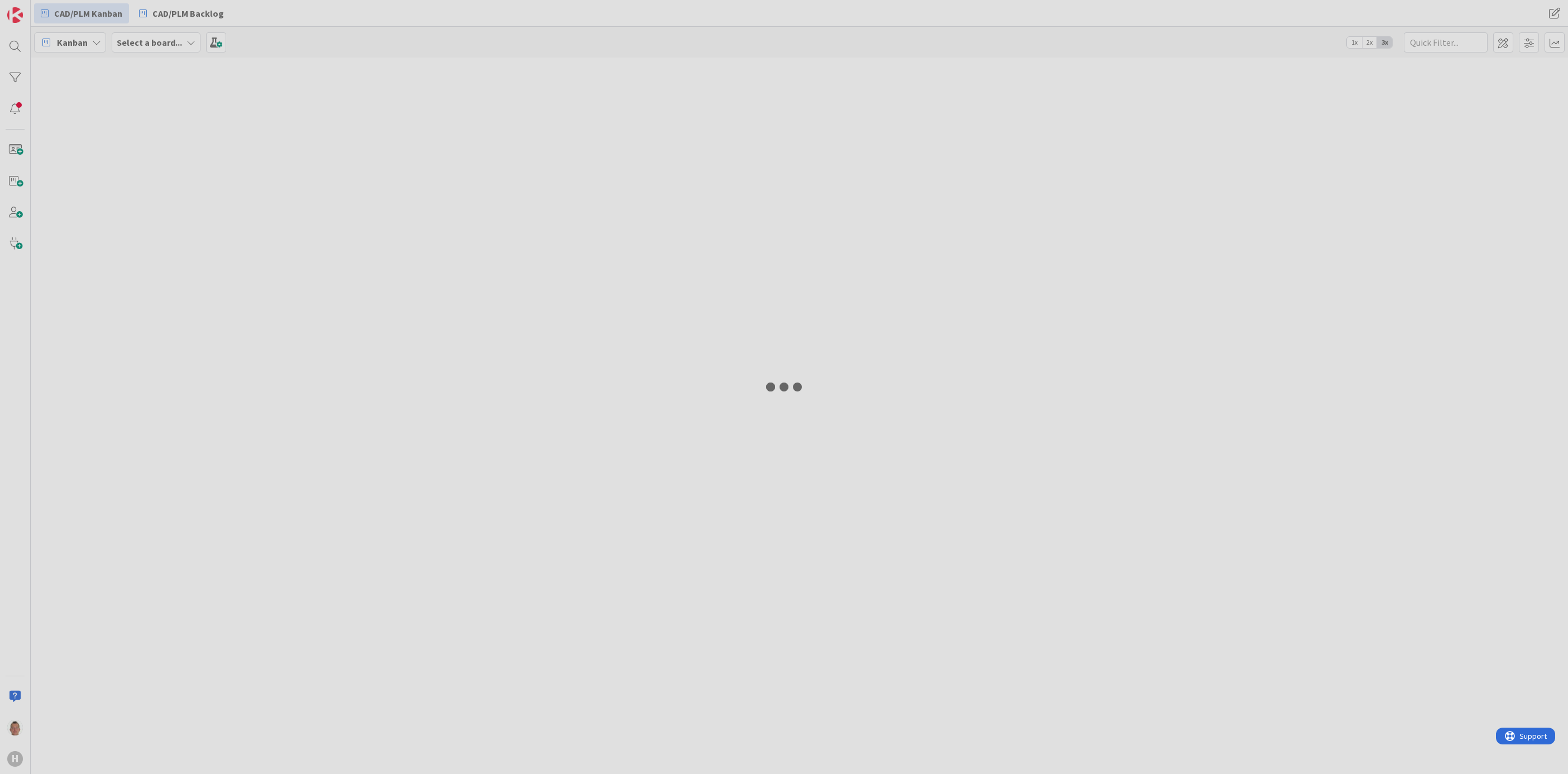
type input "plan"
